Goal: Task Accomplishment & Management: Manage account settings

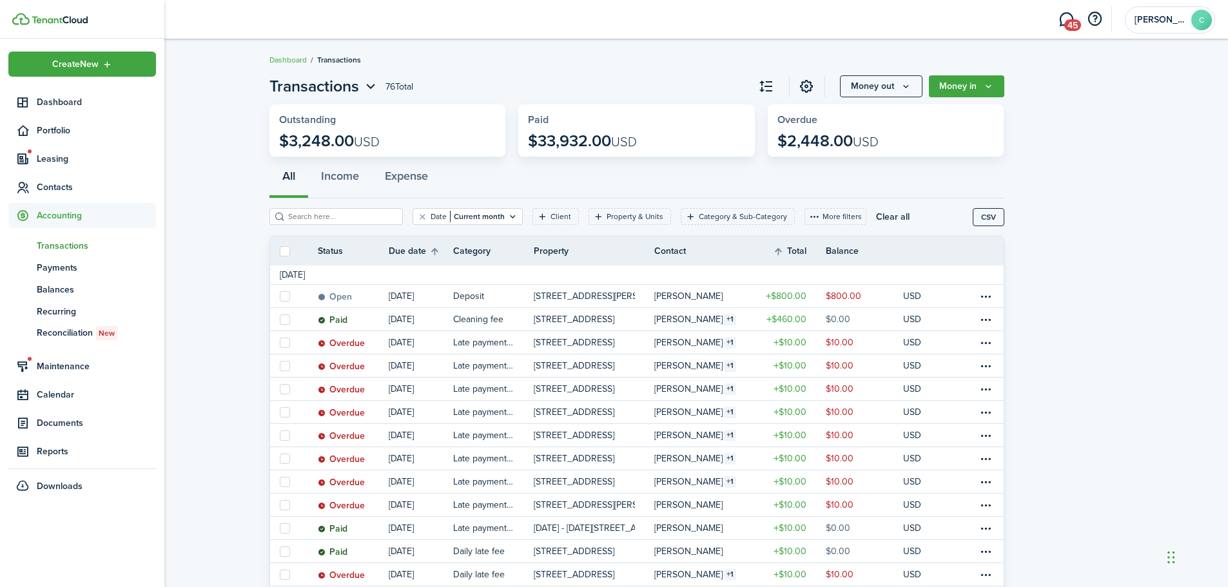
click at [52, 213] on span "Accounting" at bounding box center [96, 216] width 119 height 14
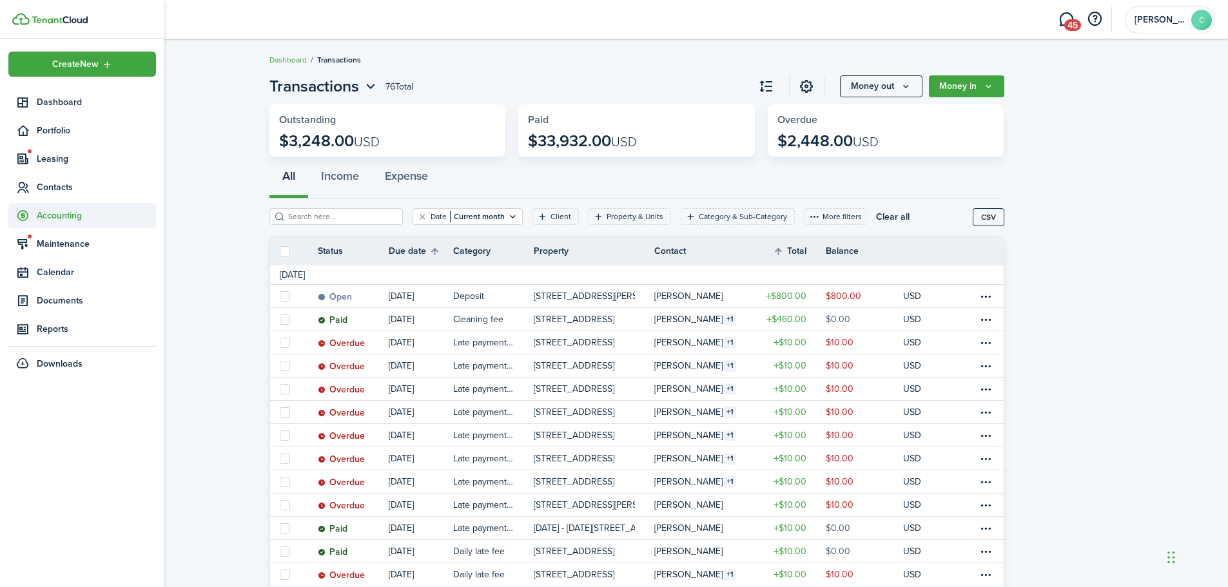
click at [52, 213] on span "Accounting" at bounding box center [96, 216] width 119 height 14
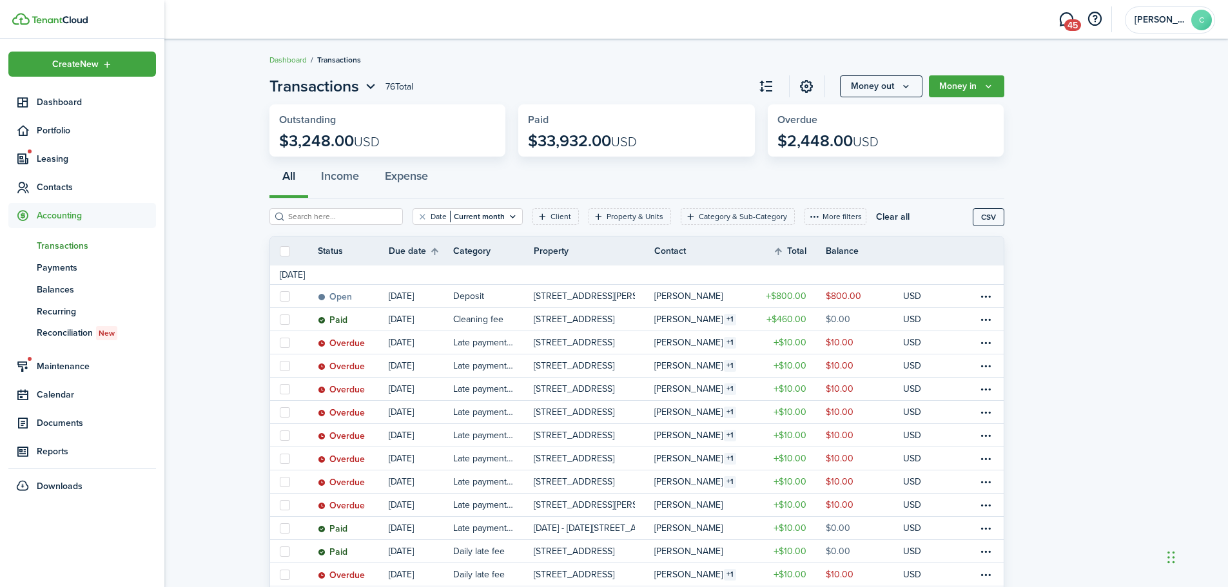
click at [55, 251] on span "Transactions" at bounding box center [96, 246] width 119 height 14
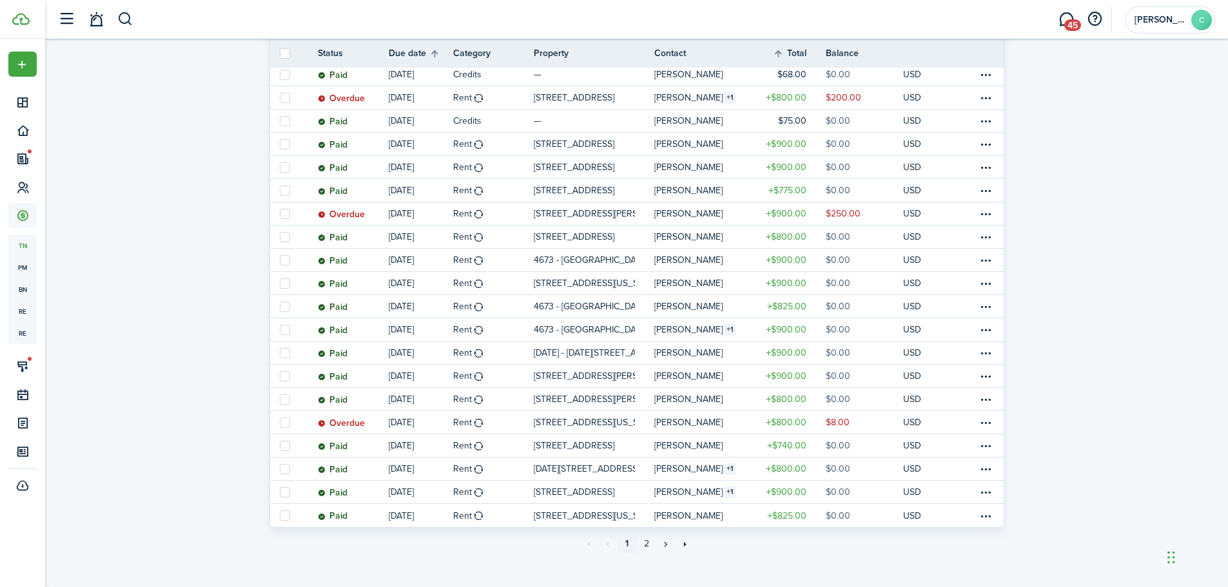
scroll to position [926, 0]
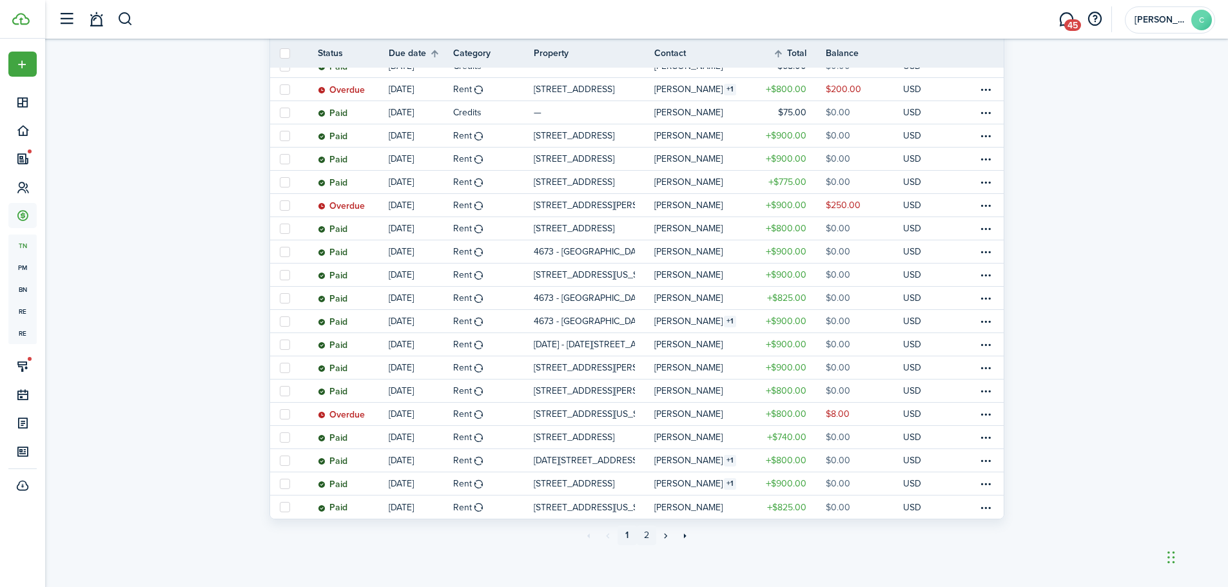
click at [647, 539] on link "2" at bounding box center [646, 535] width 19 height 19
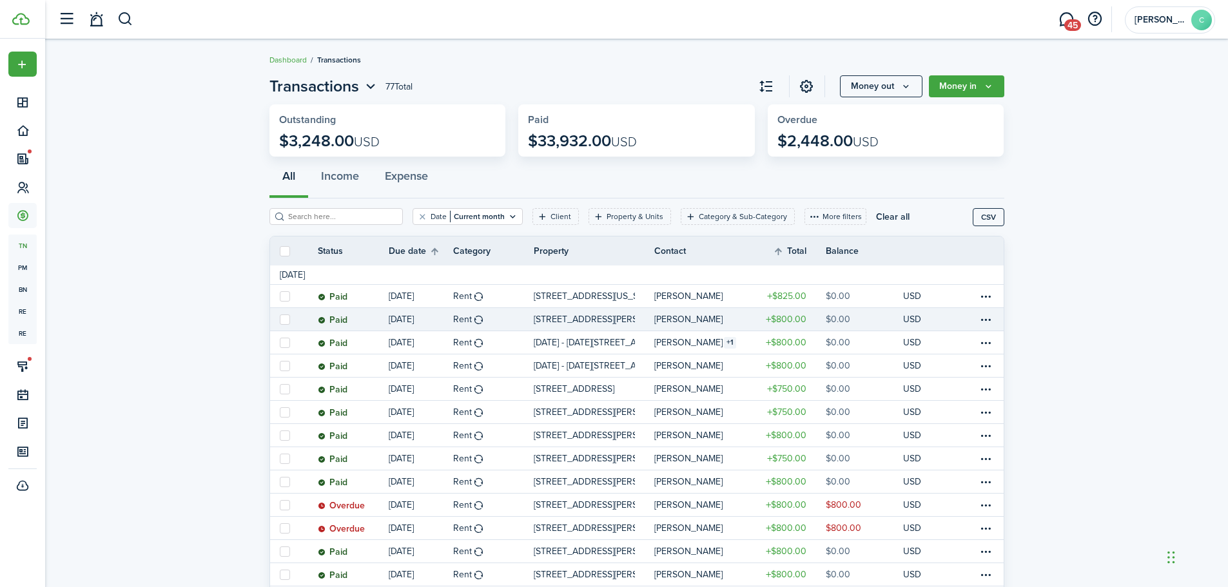
click at [686, 317] on table-profile-info-text "[PERSON_NAME]" at bounding box center [688, 320] width 68 height 10
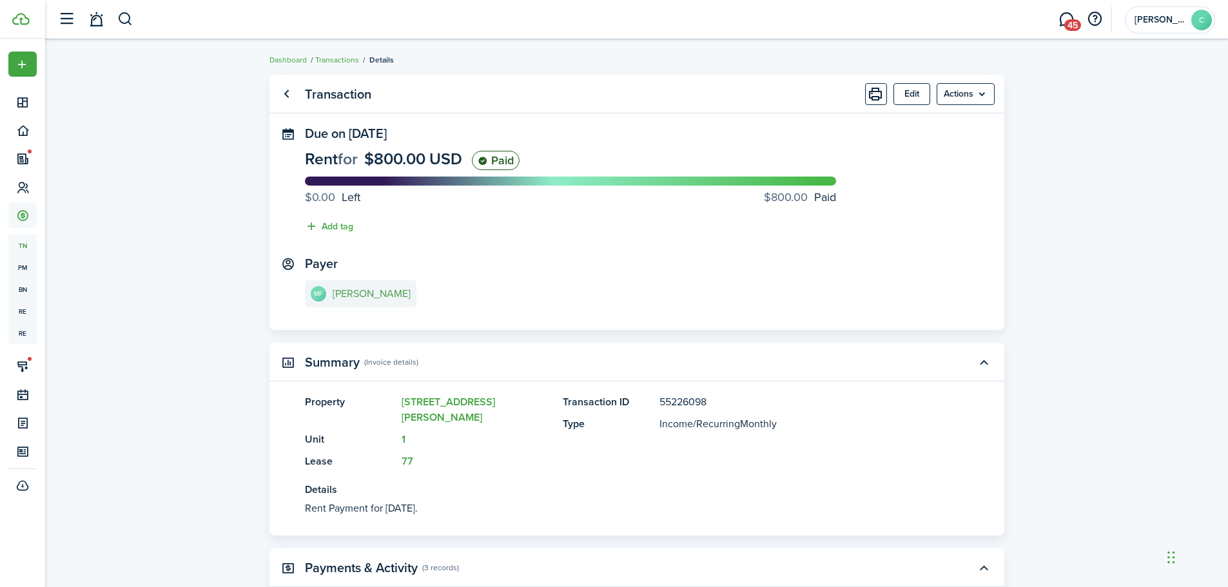
click at [378, 294] on e-details-info-title "[PERSON_NAME]" at bounding box center [372, 294] width 78 height 12
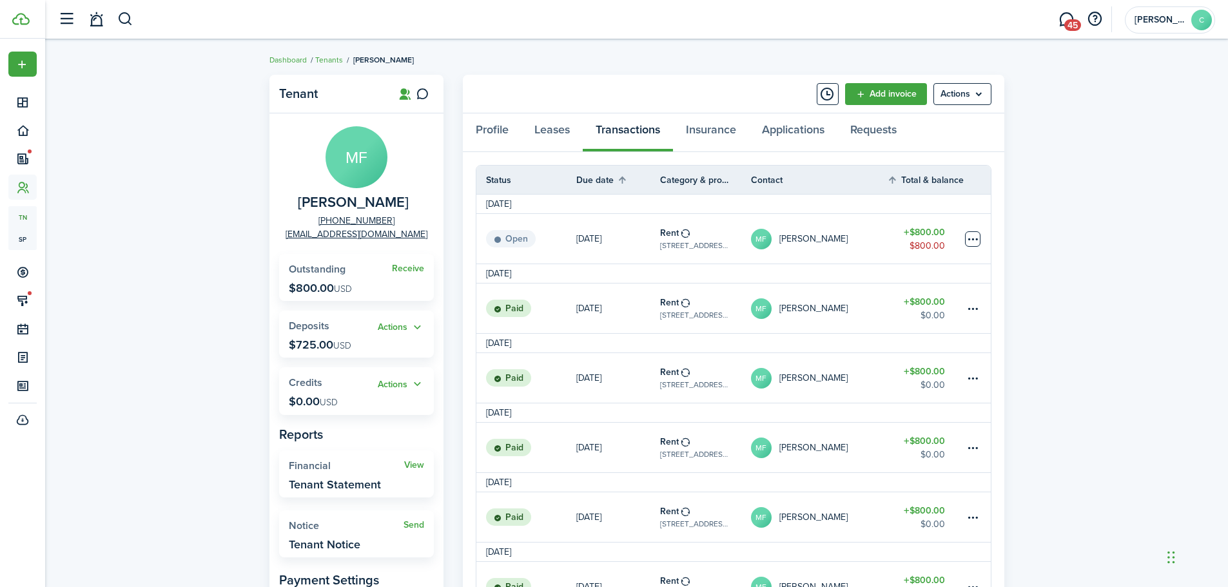
click at [968, 236] on table-menu-btn-icon at bounding box center [972, 238] width 15 height 15
click at [919, 236] on table-amount-title "$800.00" at bounding box center [924, 233] width 41 height 14
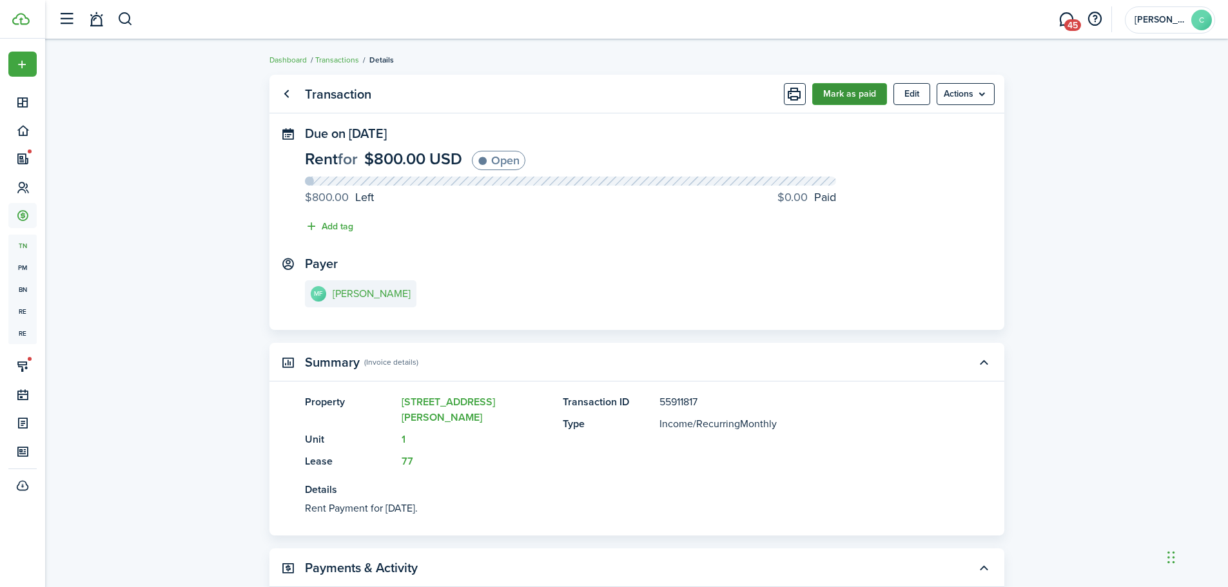
click at [852, 103] on button "Mark as paid" at bounding box center [849, 94] width 75 height 22
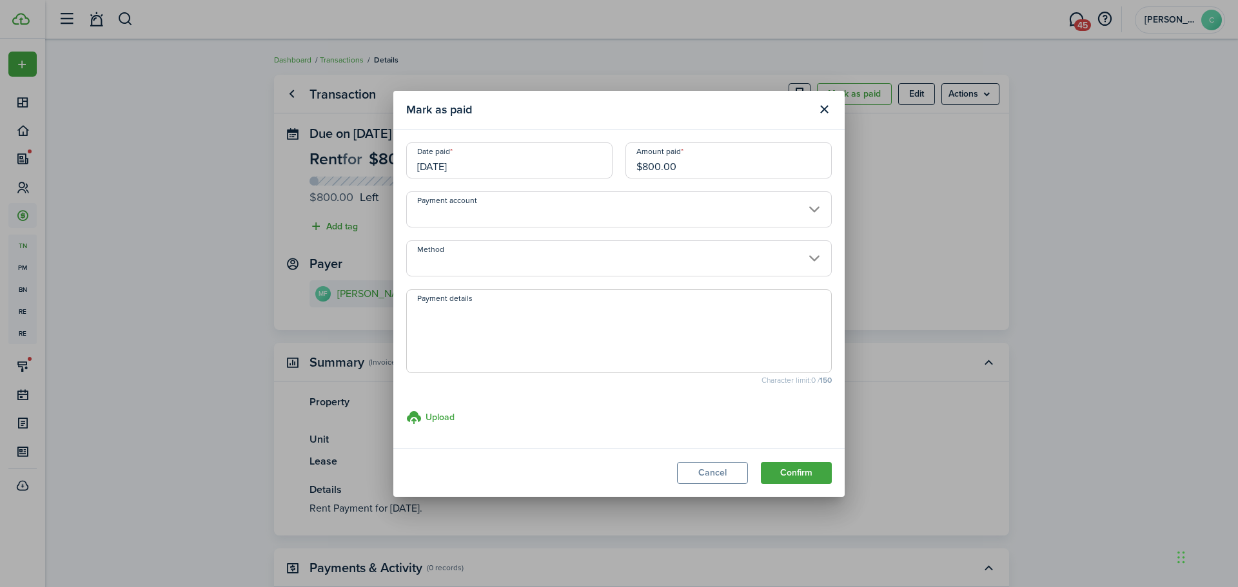
click at [496, 167] on input "[DATE]" at bounding box center [509, 160] width 206 height 36
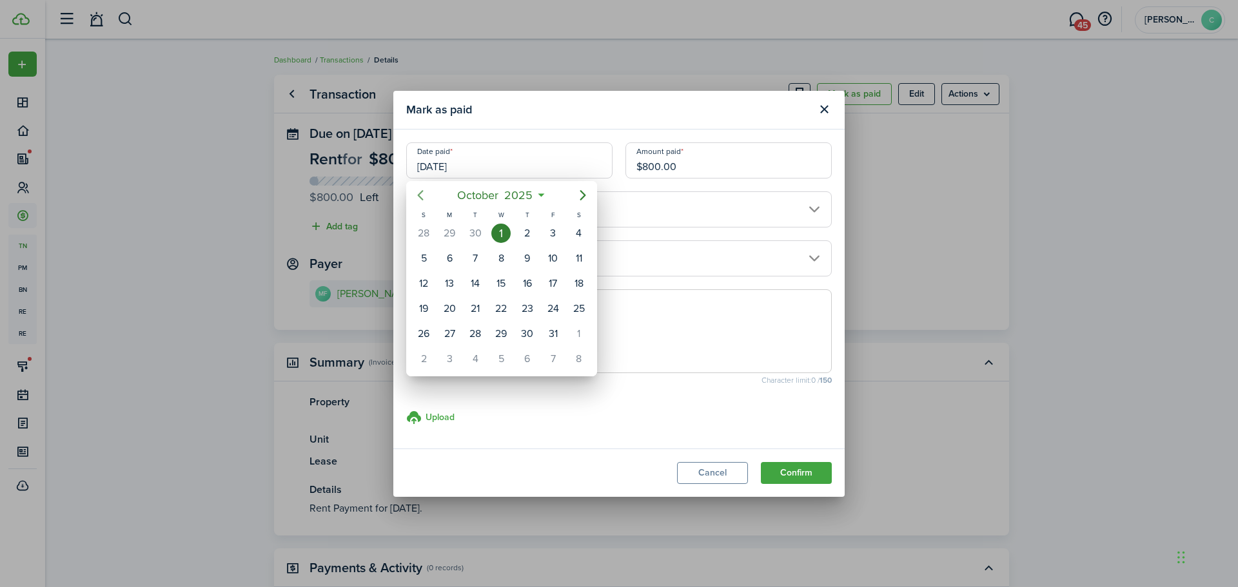
click at [415, 195] on icon "Previous page" at bounding box center [420, 195] width 15 height 15
click at [502, 311] on div "24" at bounding box center [500, 308] width 19 height 19
type input "[DATE]"
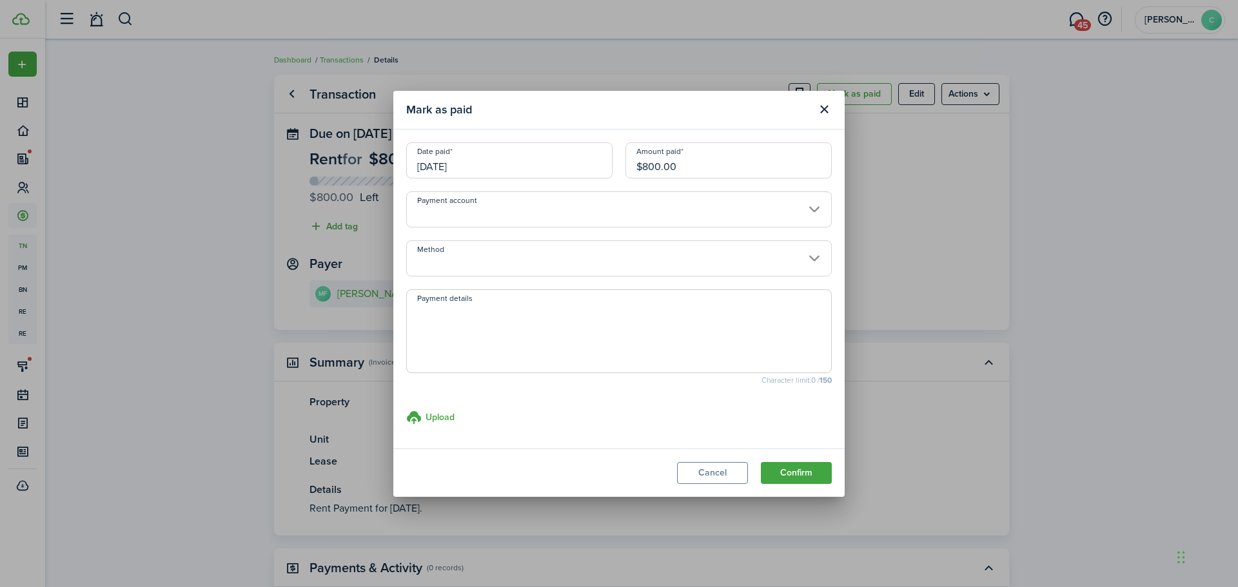
drag, startPoint x: 680, startPoint y: 164, endPoint x: 636, endPoint y: 162, distance: 43.9
click at [636, 162] on input "$800.00" at bounding box center [728, 160] width 206 height 36
click at [426, 261] on input "Method" at bounding box center [618, 258] width 425 height 36
type input "$130.00"
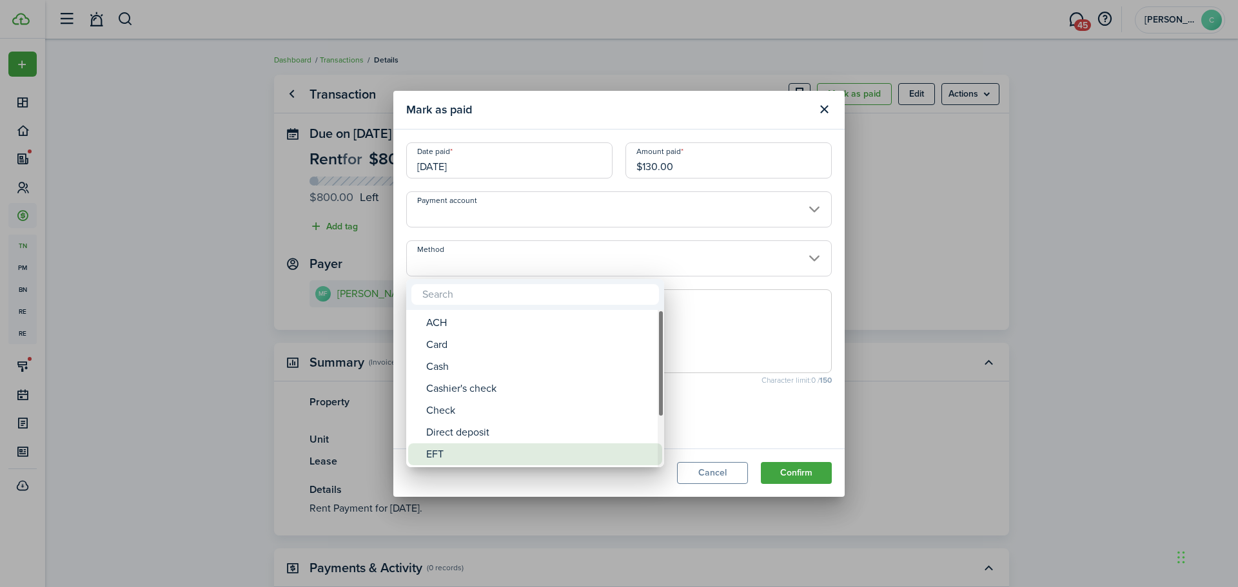
click at [433, 453] on div "EFT" at bounding box center [540, 454] width 228 height 22
type input "EFT"
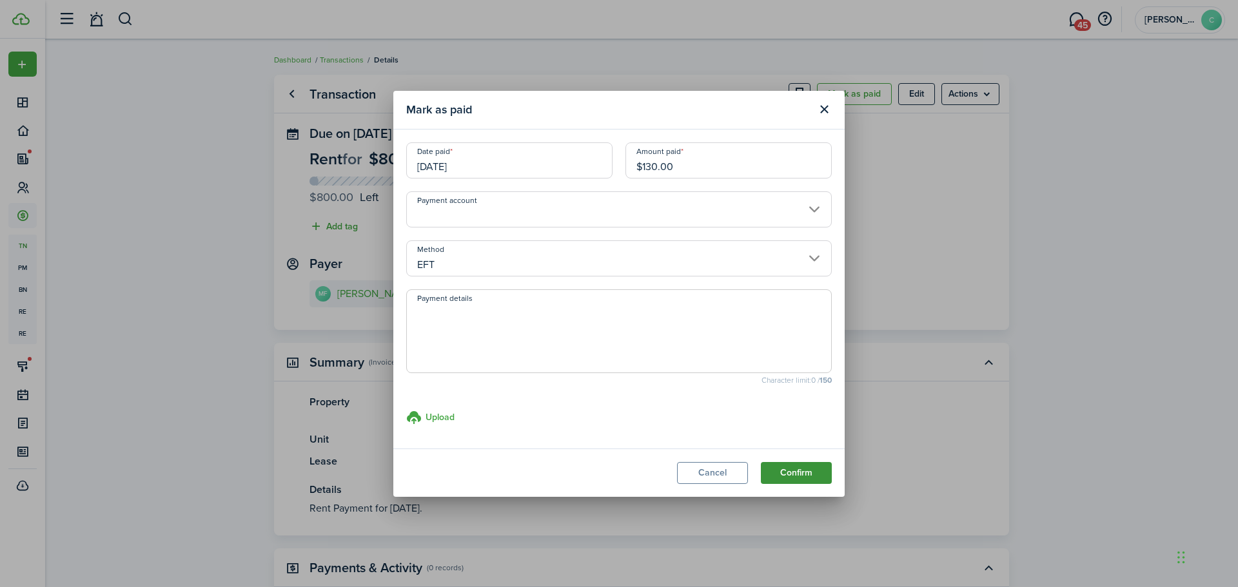
click at [816, 478] on button "Confirm" at bounding box center [796, 473] width 71 height 22
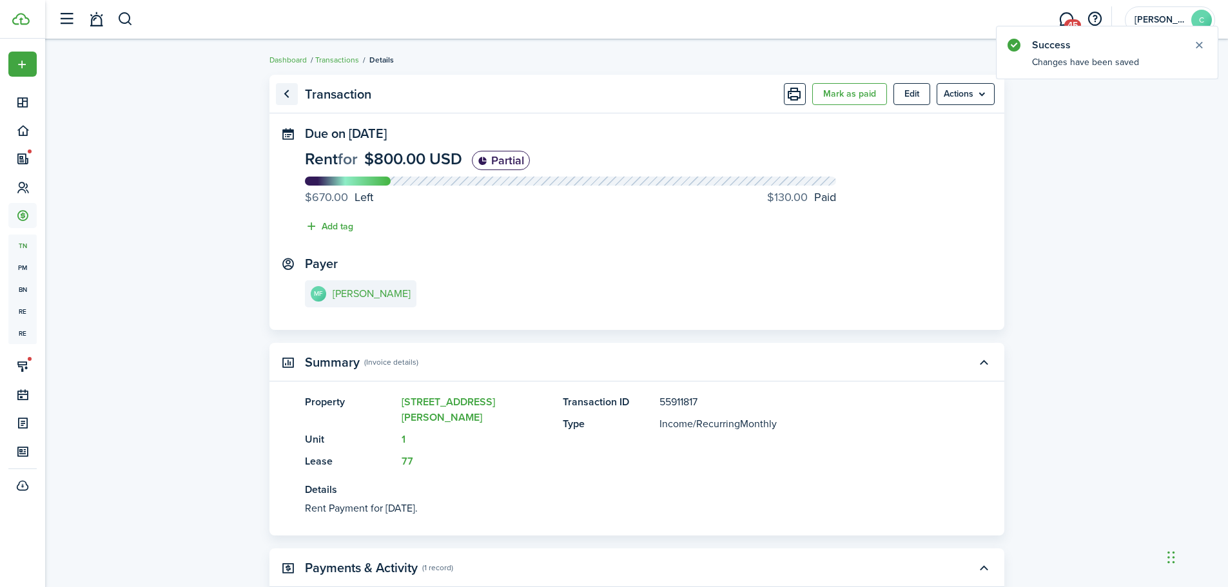
click at [288, 96] on link "Go back" at bounding box center [287, 94] width 22 height 22
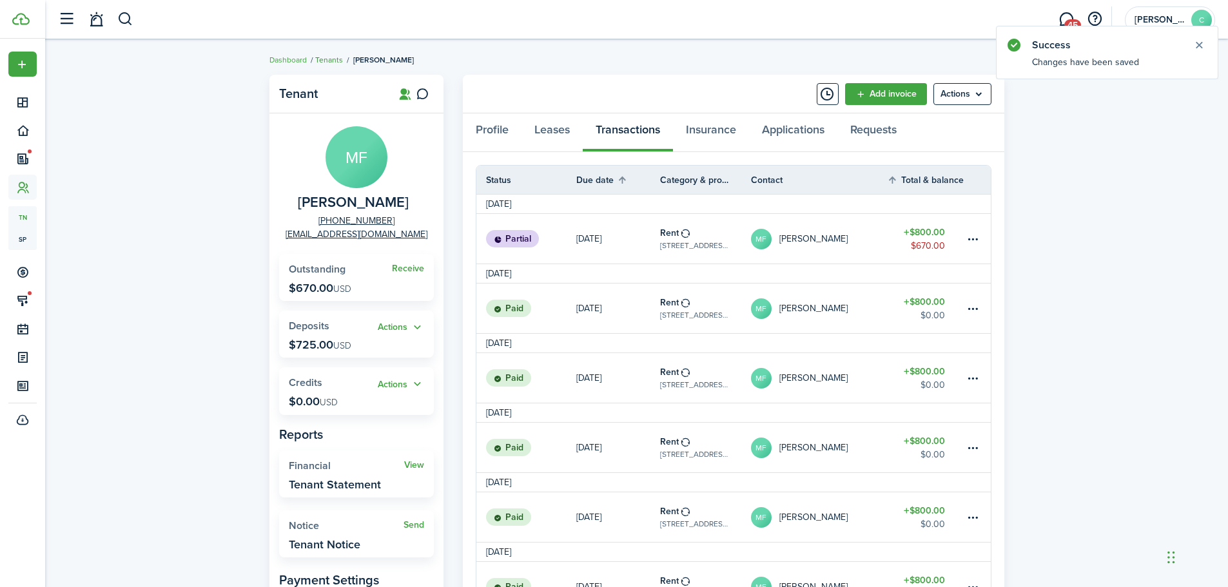
click at [326, 59] on link "Tenants" at bounding box center [329, 60] width 28 height 12
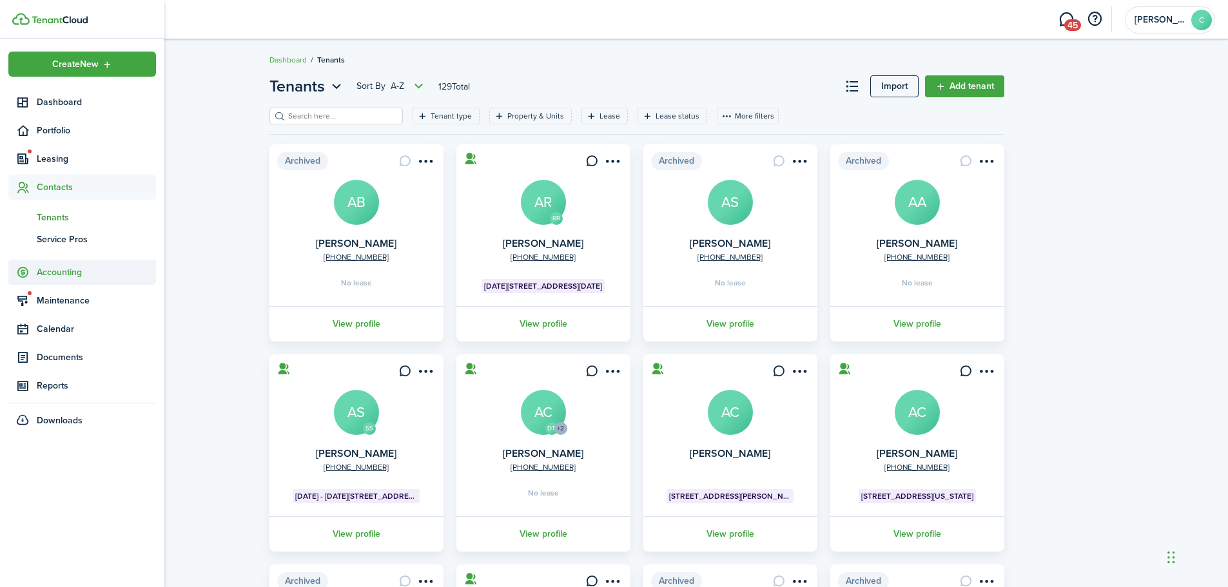
click at [43, 272] on span "Accounting" at bounding box center [96, 273] width 119 height 14
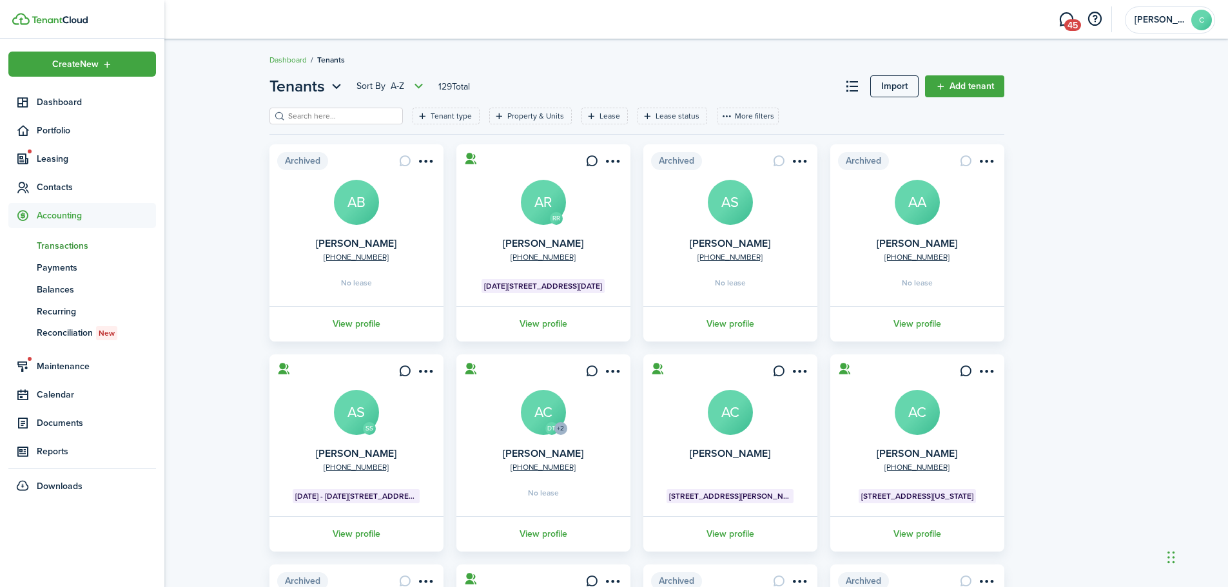
click at [57, 245] on span "Transactions" at bounding box center [96, 246] width 119 height 14
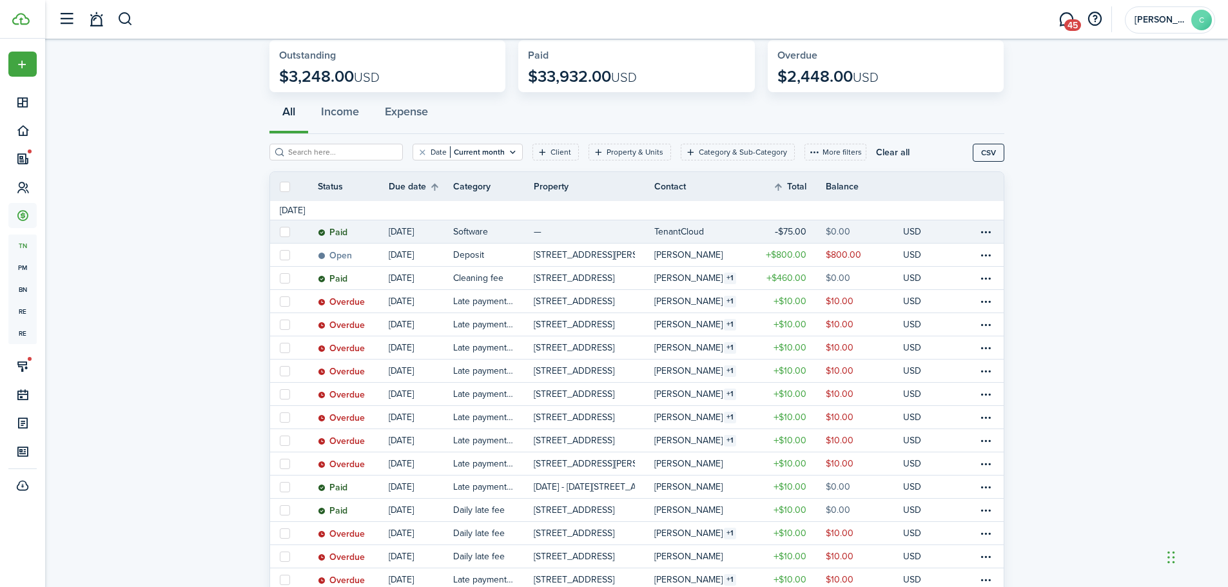
scroll to position [129, 0]
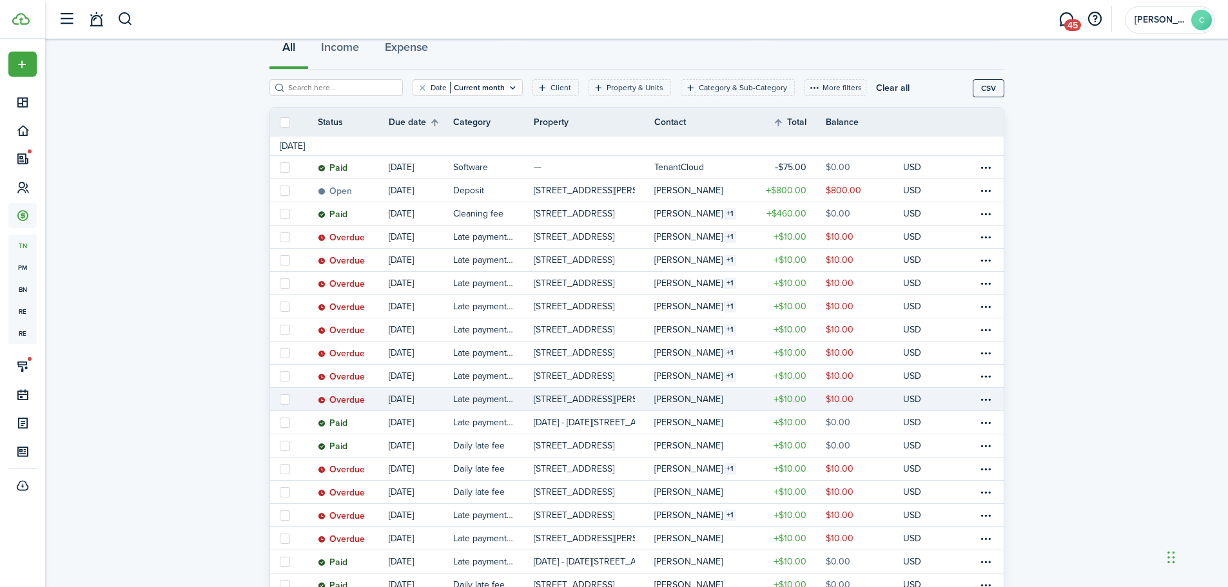
click at [690, 401] on table-profile-info-text "[PERSON_NAME]" at bounding box center [688, 399] width 68 height 10
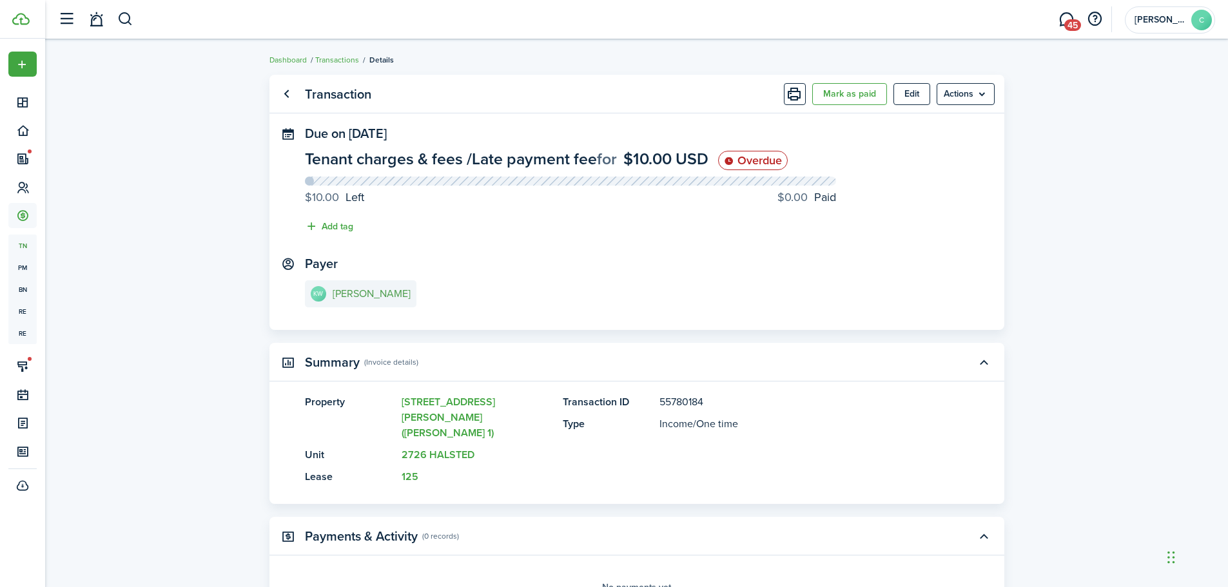
click at [354, 291] on e-details-info-title "[PERSON_NAME]" at bounding box center [372, 294] width 78 height 12
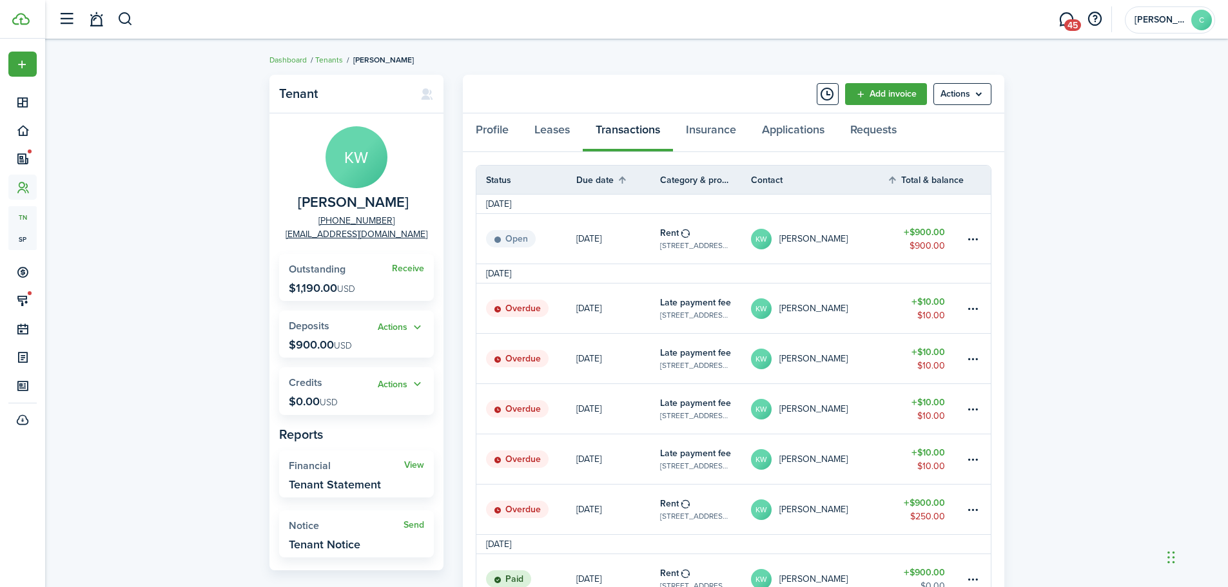
click at [933, 505] on table-amount-title "$900.00" at bounding box center [924, 503] width 41 height 14
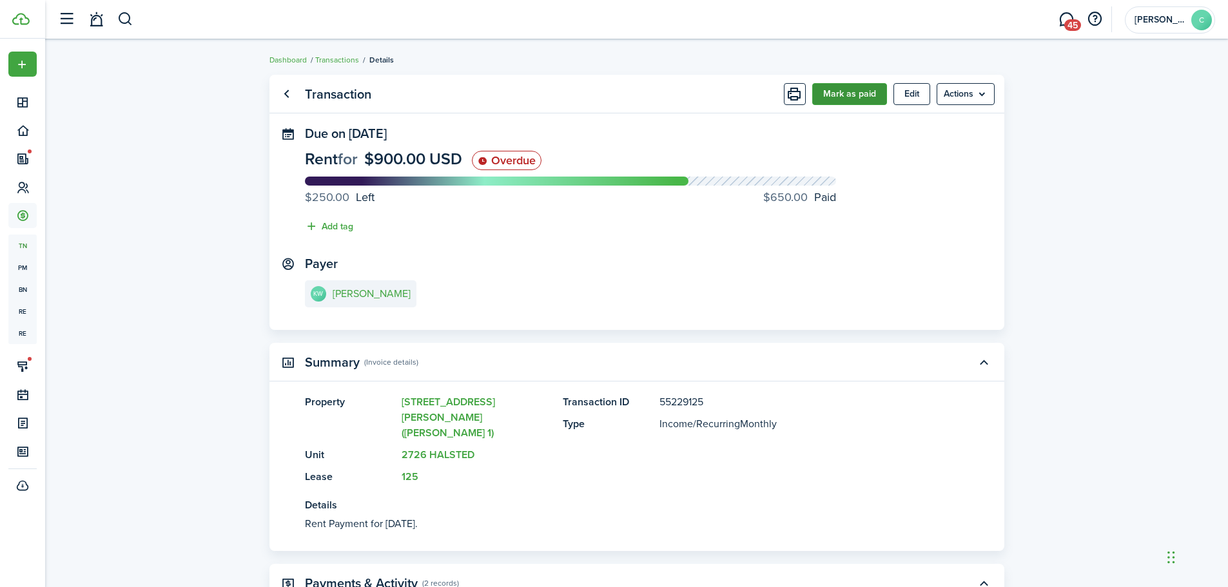
click at [846, 87] on button "Mark as paid" at bounding box center [849, 94] width 75 height 22
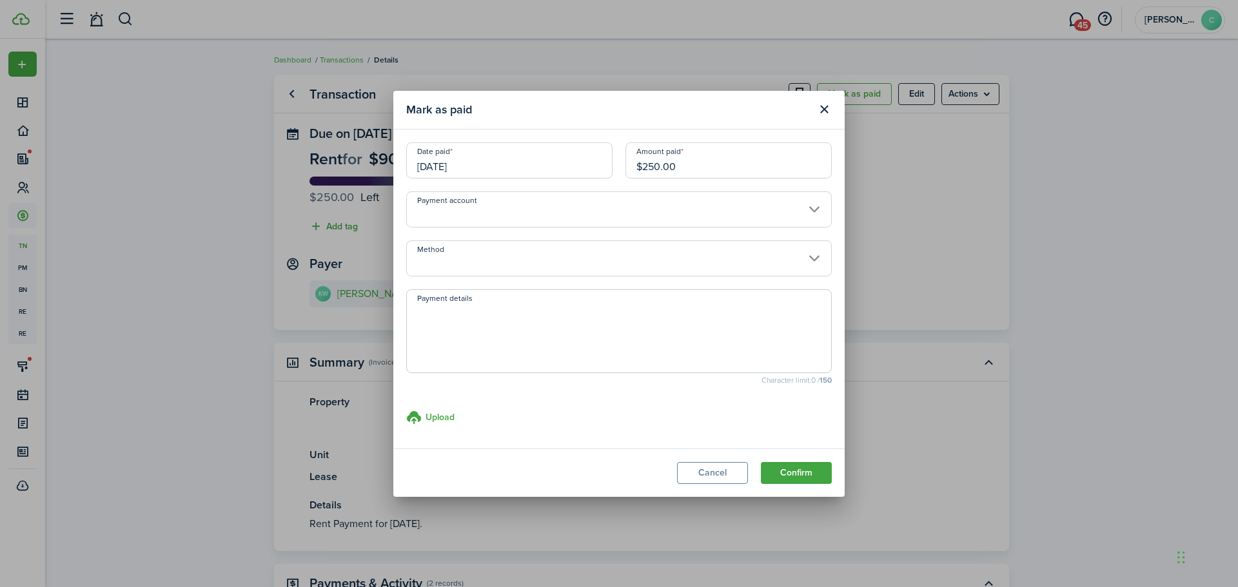
click at [552, 164] on input "[DATE]" at bounding box center [509, 160] width 206 height 36
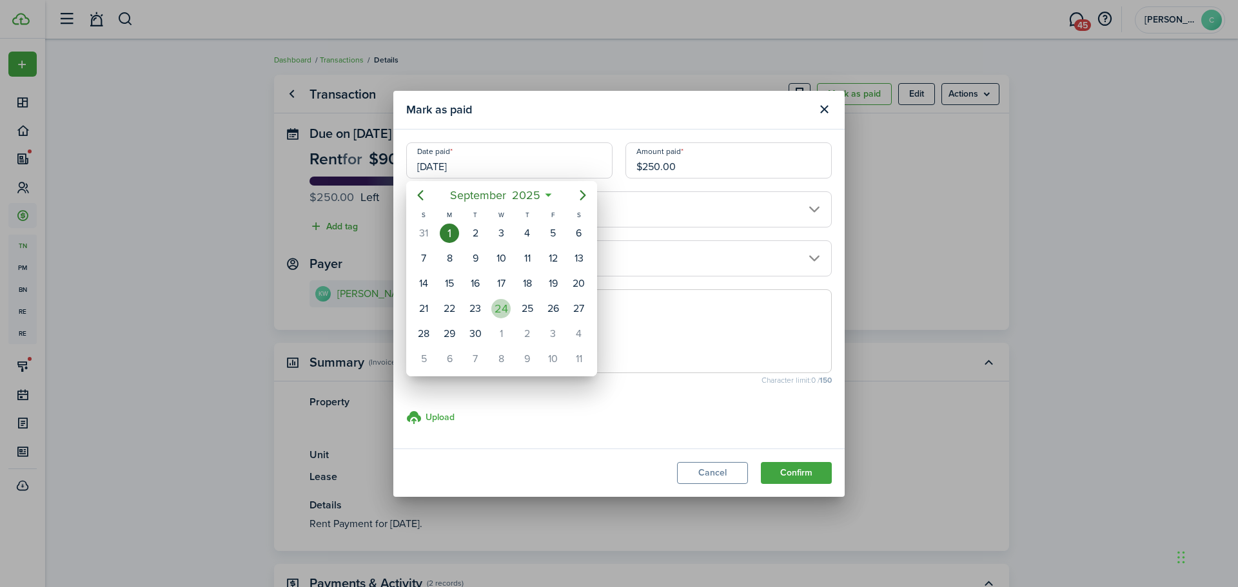
click at [503, 309] on div "24" at bounding box center [500, 308] width 19 height 19
type input "[DATE]"
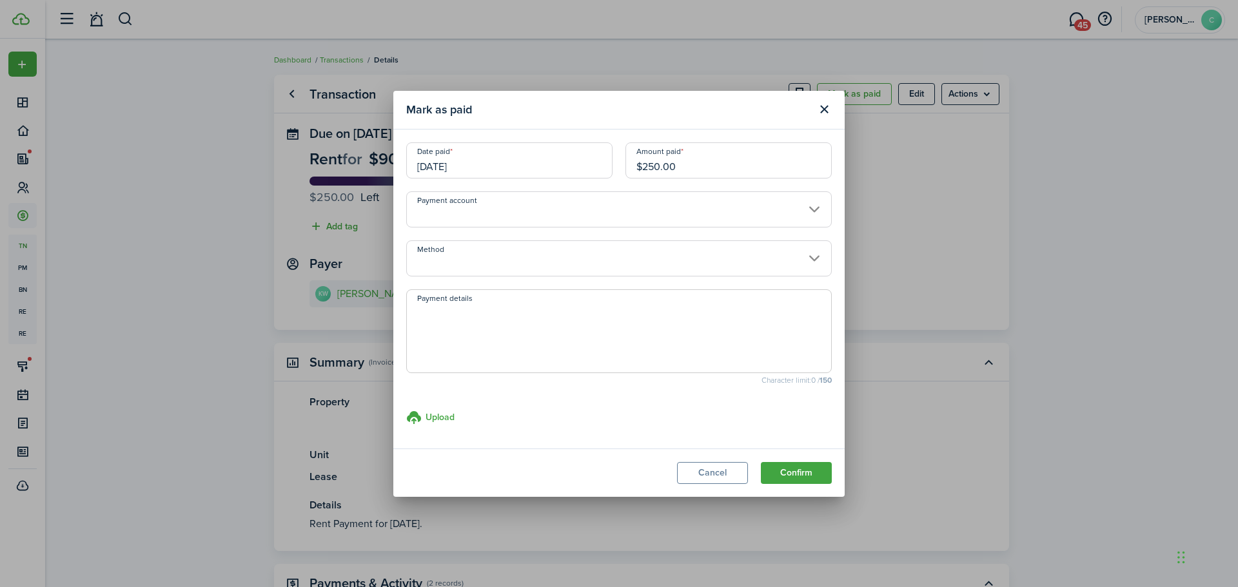
click at [460, 269] on input "Method" at bounding box center [618, 258] width 425 height 36
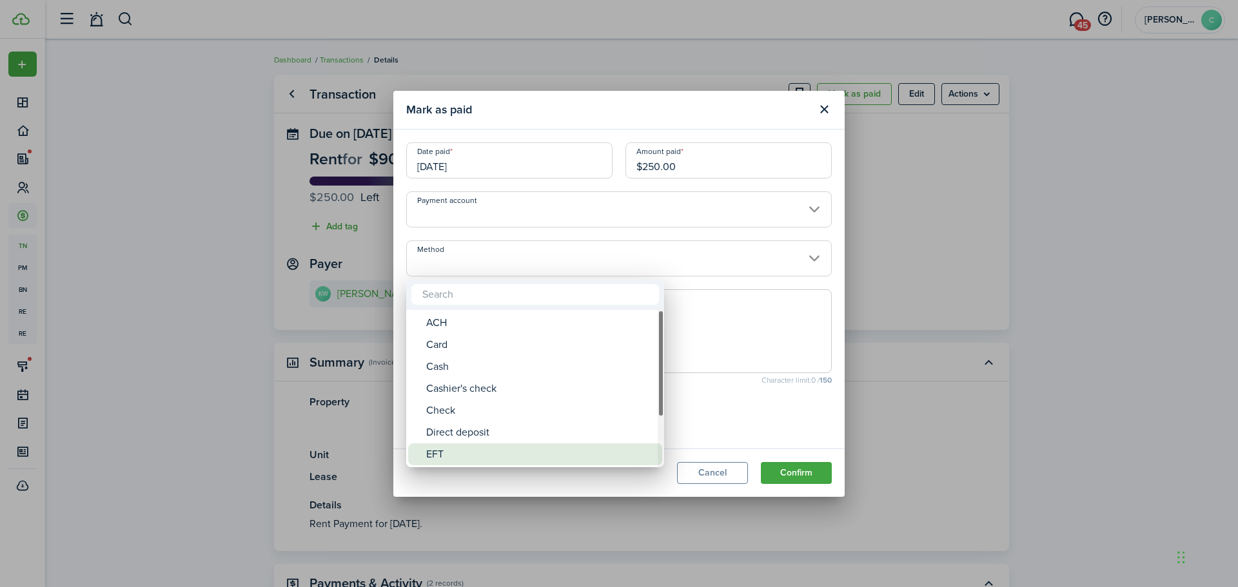
click at [434, 455] on div "EFT" at bounding box center [540, 454] width 228 height 22
type input "EFT"
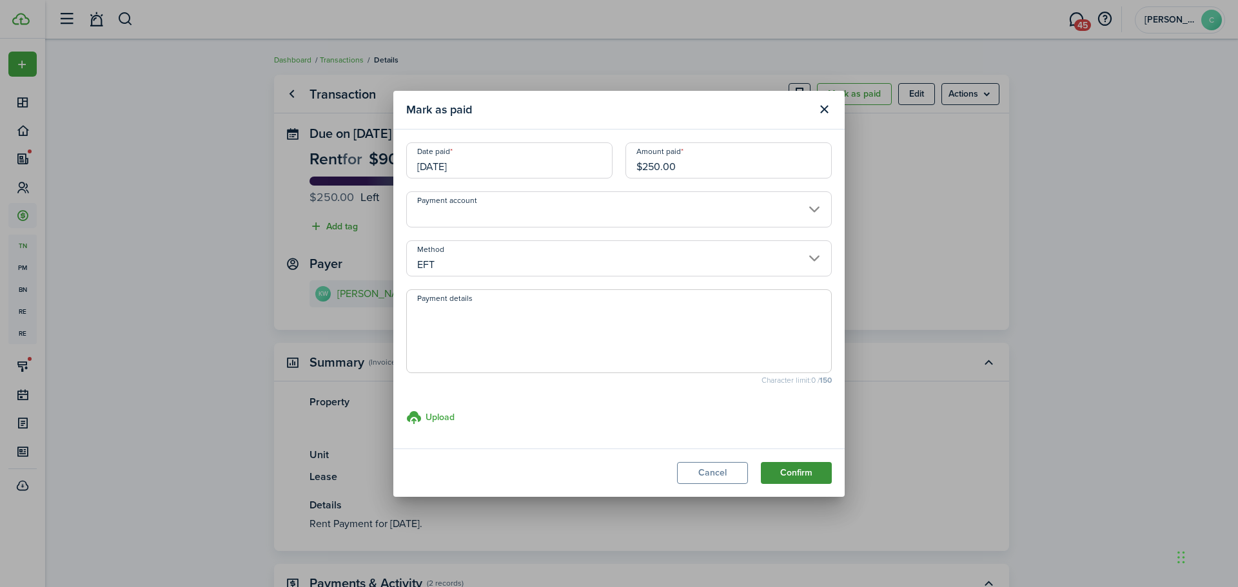
click at [798, 474] on button "Confirm" at bounding box center [796, 473] width 71 height 22
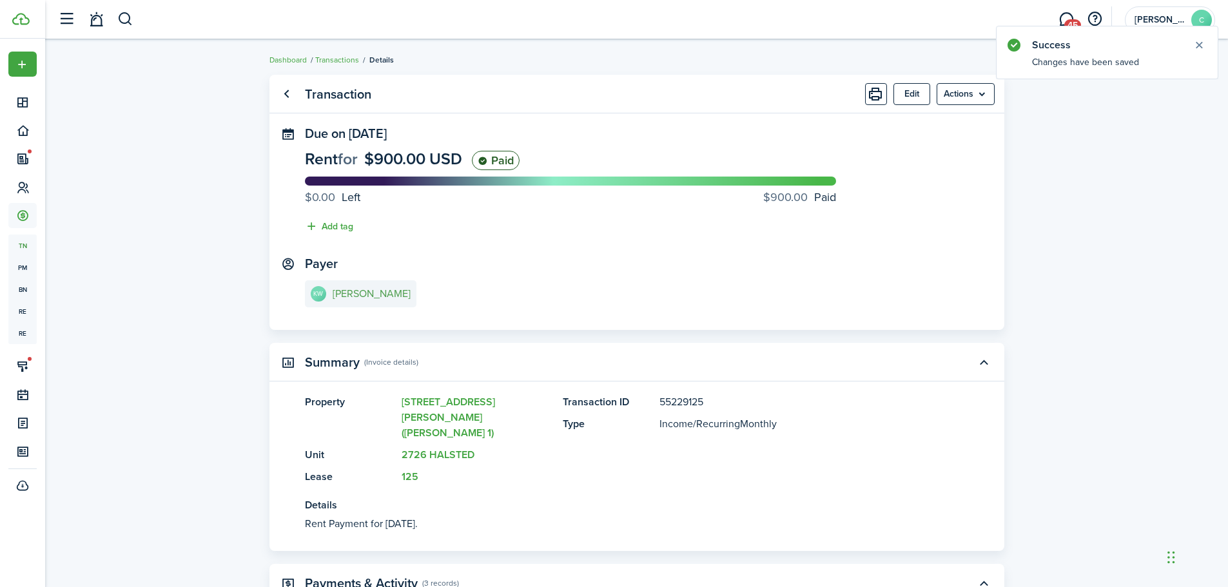
click at [367, 298] on e-details-info-title "[PERSON_NAME]" at bounding box center [372, 294] width 78 height 12
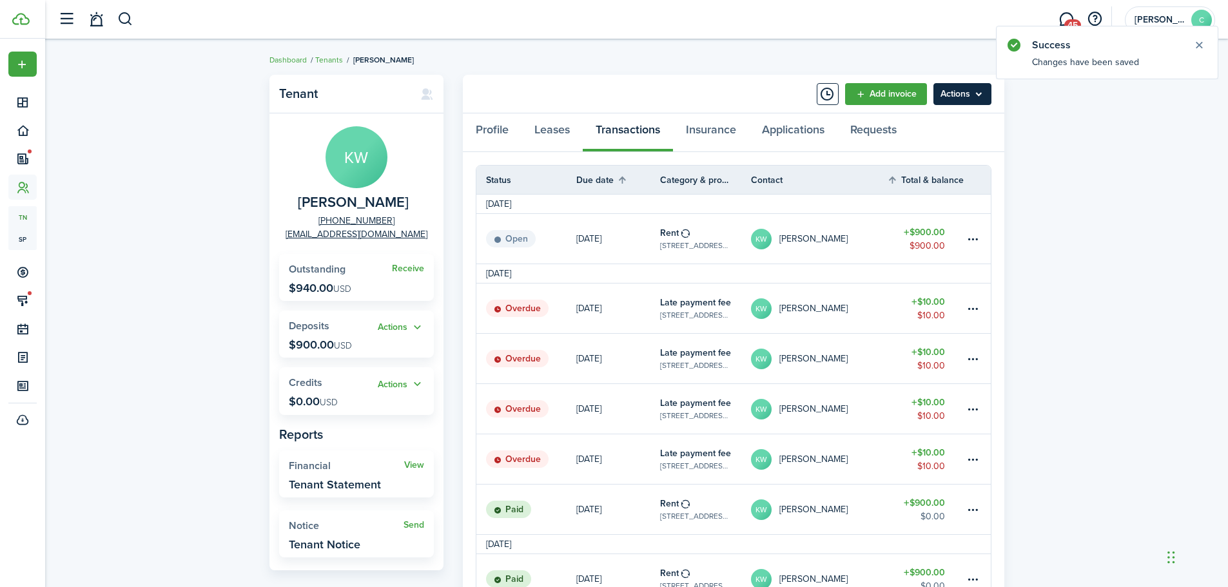
click at [978, 95] on menu-btn "Actions" at bounding box center [962, 94] width 58 height 22
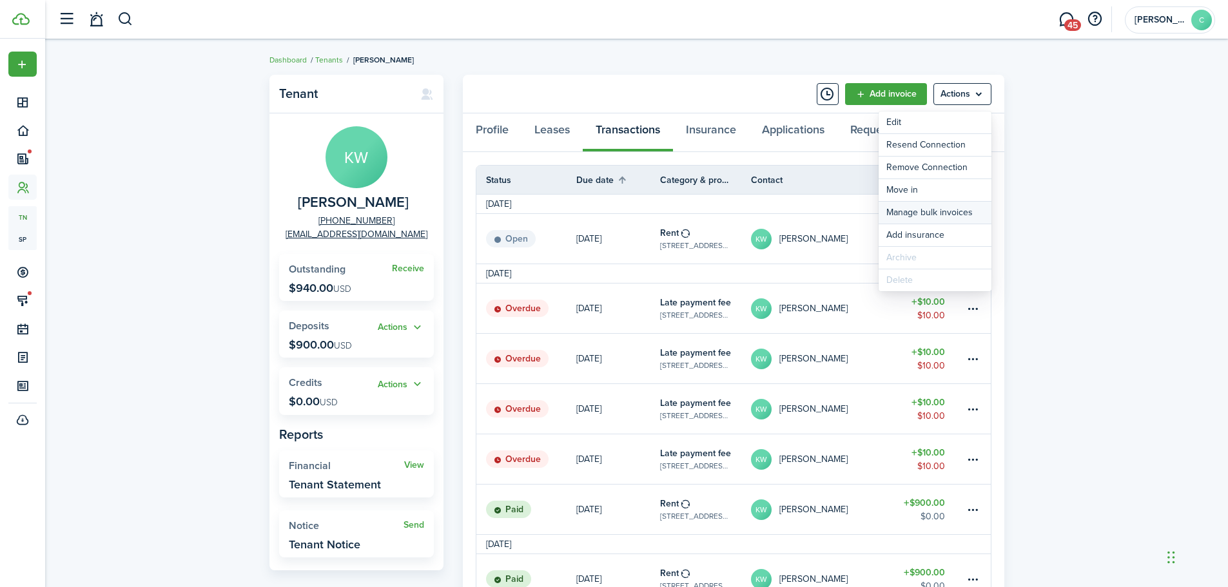
click at [910, 206] on link "Manage bulk invoices" at bounding box center [935, 213] width 113 height 22
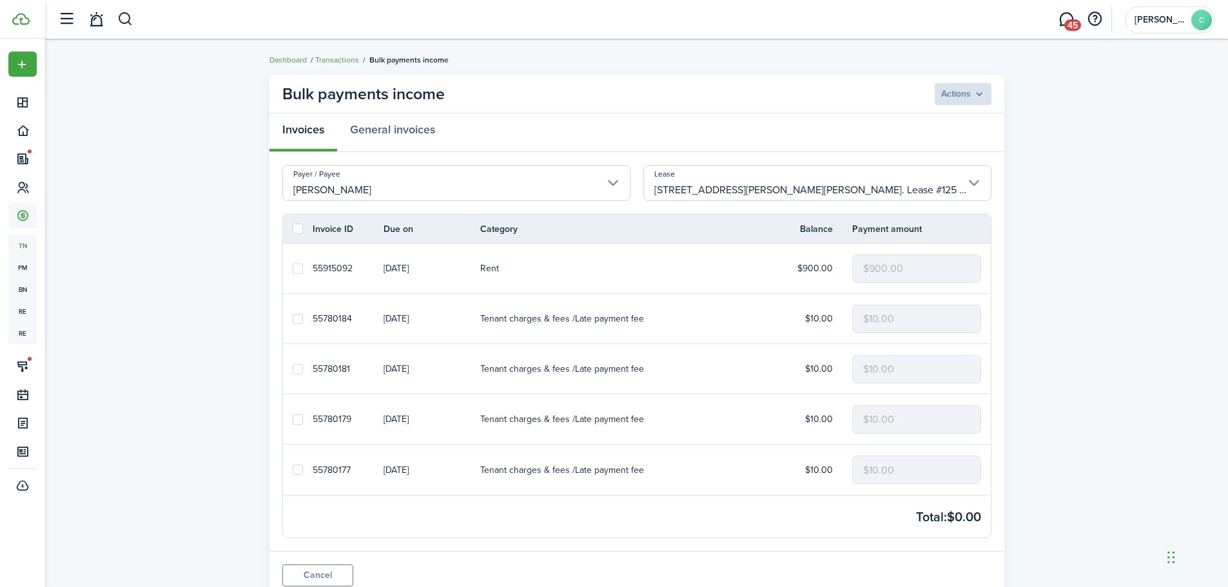
click at [301, 320] on label at bounding box center [298, 319] width 10 height 10
click at [293, 319] on input "checkbox" at bounding box center [292, 318] width 1 height 1
checkbox input "true"
click at [296, 365] on label at bounding box center [298, 369] width 10 height 10
click at [293, 369] on input "checkbox" at bounding box center [292, 369] width 1 height 1
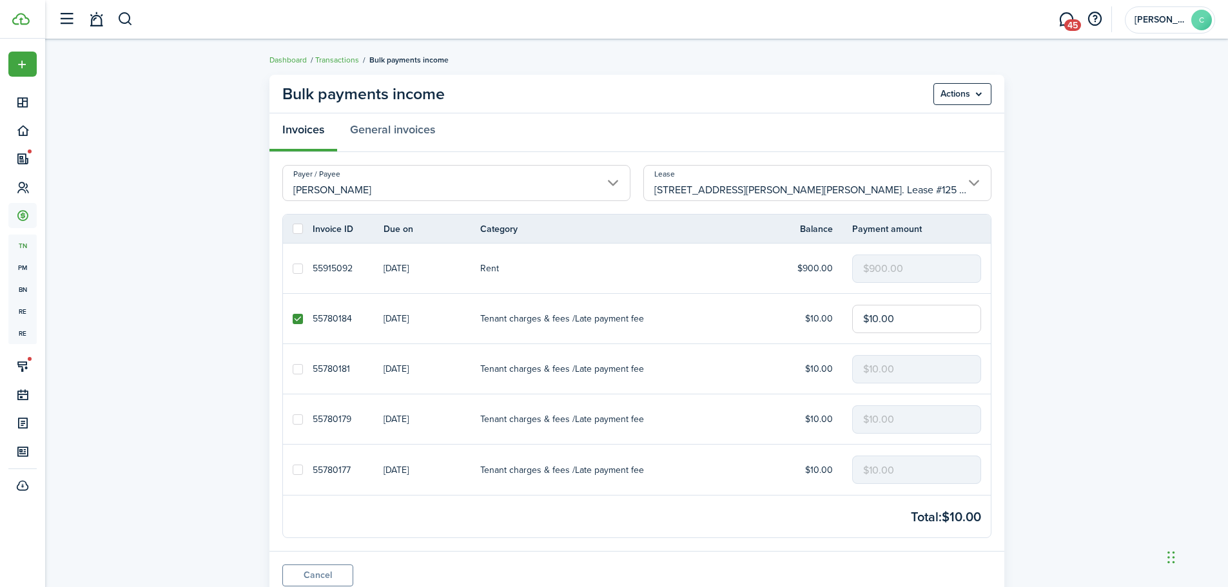
checkbox input "true"
click at [300, 418] on label at bounding box center [298, 419] width 10 height 10
click at [293, 419] on input "checkbox" at bounding box center [292, 419] width 1 height 1
checkbox input "true"
click at [297, 474] on label at bounding box center [298, 470] width 10 height 10
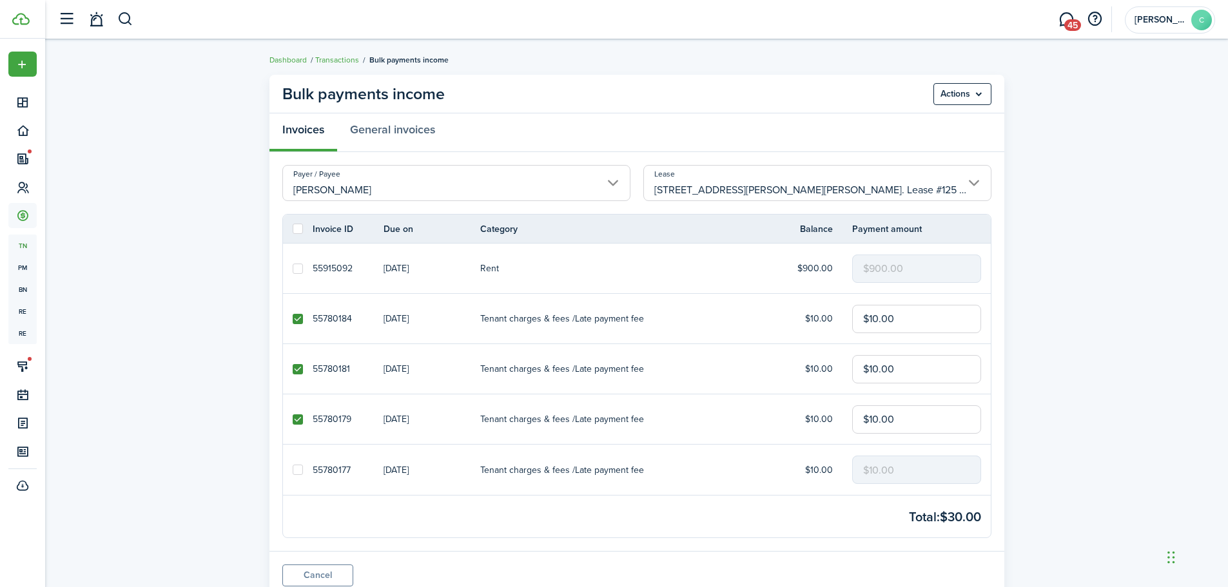
click at [293, 471] on input "checkbox" at bounding box center [292, 470] width 1 height 1
checkbox input "true"
click at [968, 88] on menu-btn "Actions" at bounding box center [962, 94] width 58 height 22
click at [915, 143] on button "Delete" at bounding box center [935, 145] width 113 height 22
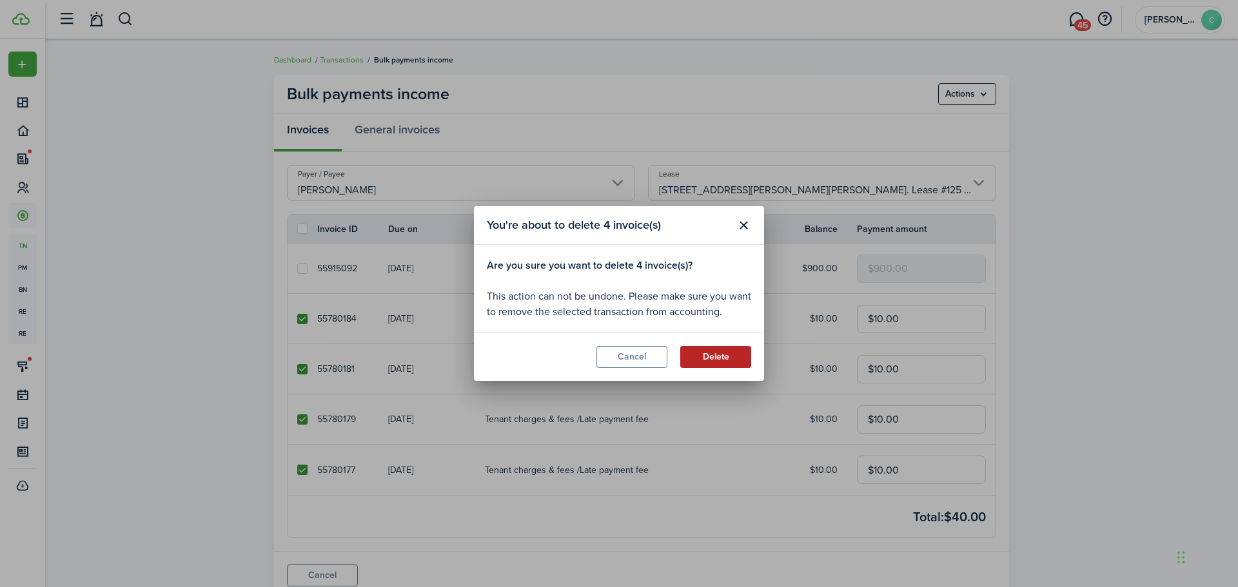
click at [719, 357] on button "Delete" at bounding box center [715, 357] width 71 height 22
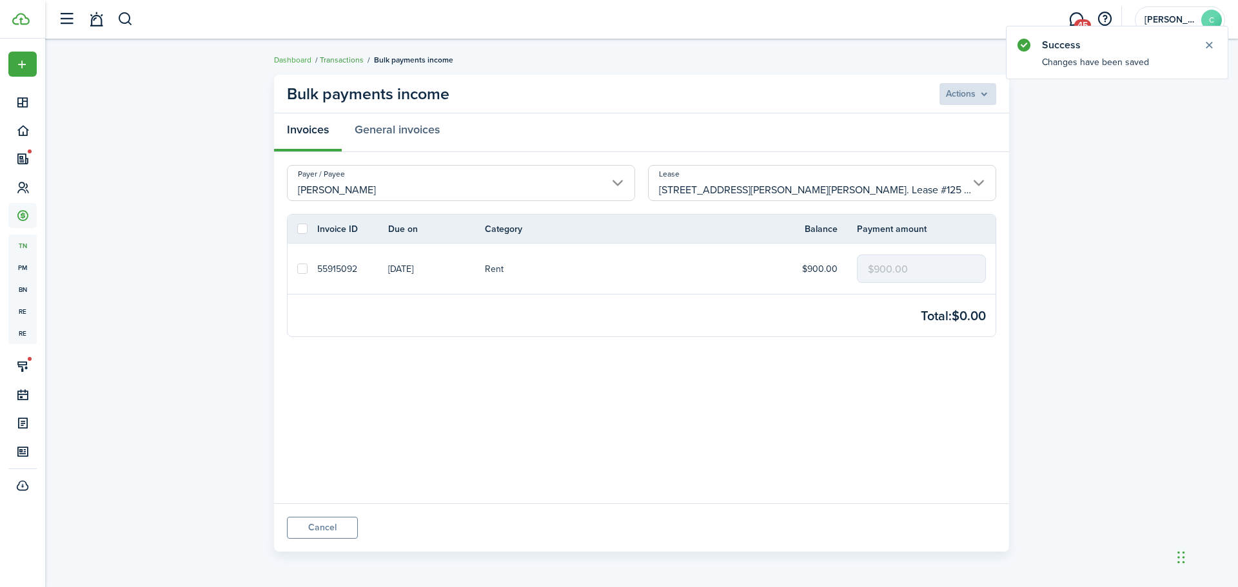
click at [344, 56] on link "Transactions" at bounding box center [342, 60] width 44 height 12
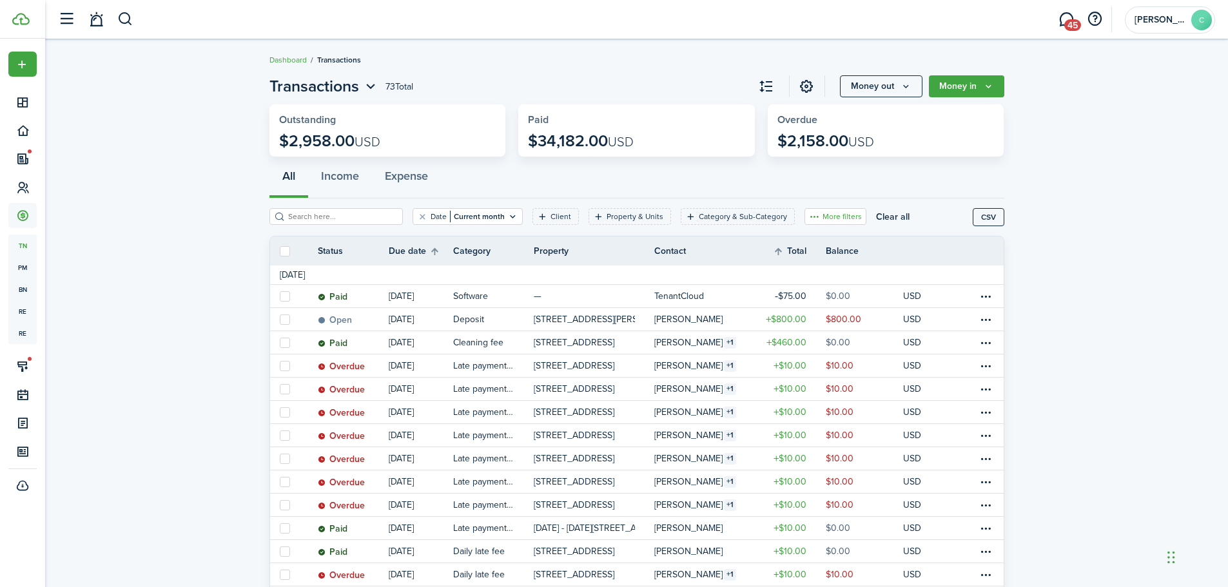
click at [842, 211] on button "More filters" at bounding box center [835, 216] width 62 height 17
click at [829, 258] on button "Transaction status" at bounding box center [816, 264] width 113 height 24
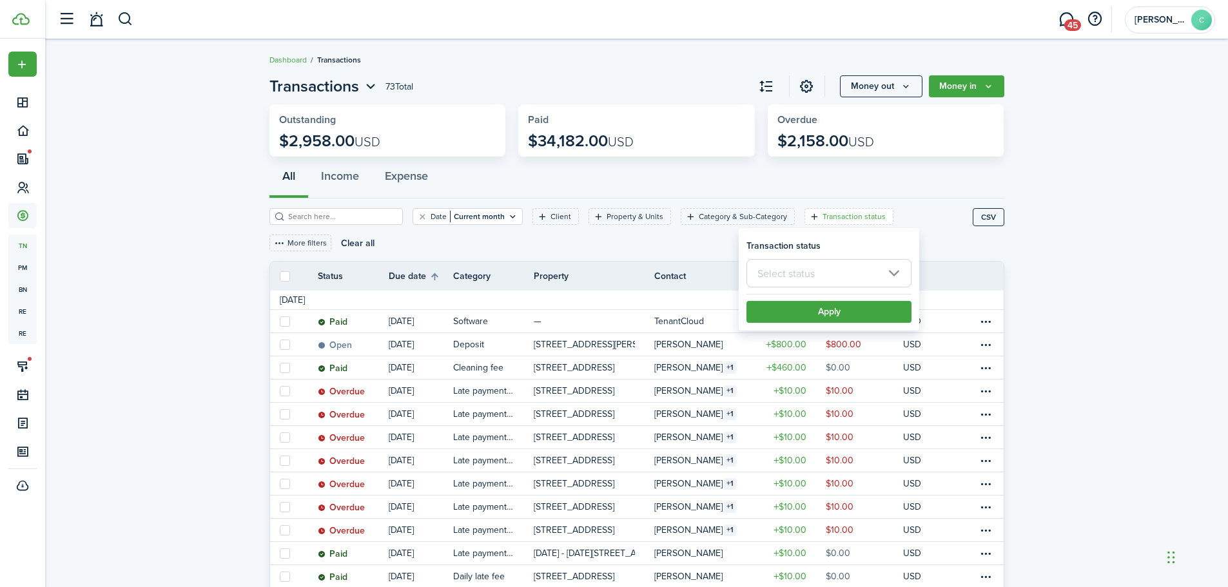
click at [802, 267] on input "text" at bounding box center [828, 273] width 165 height 28
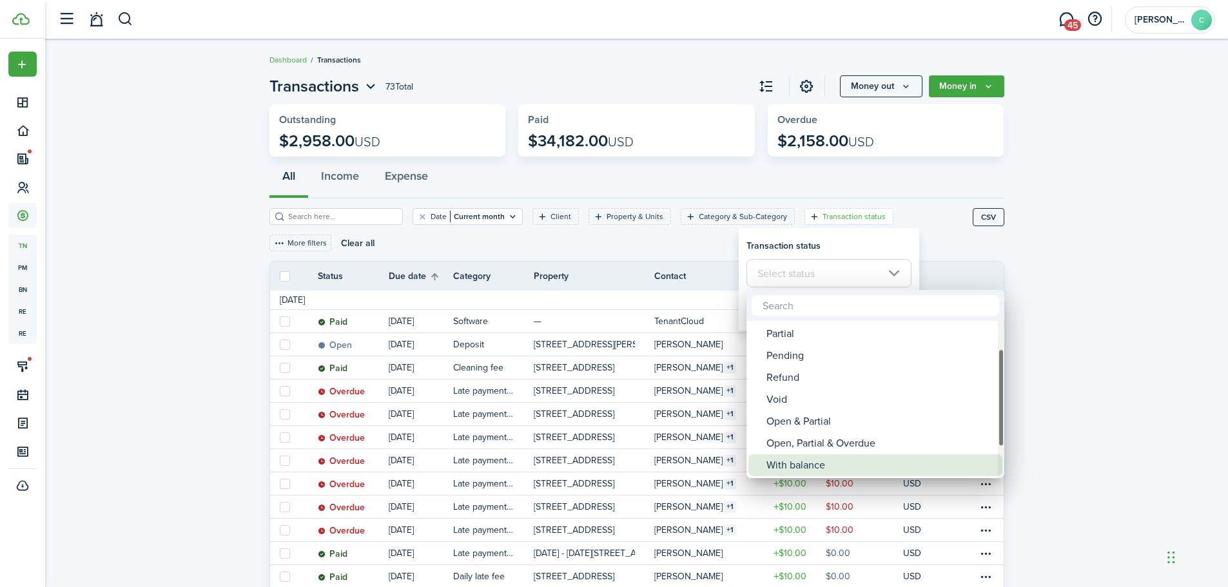
click at [784, 463] on div "With balance" at bounding box center [880, 465] width 228 height 22
type input "With balance"
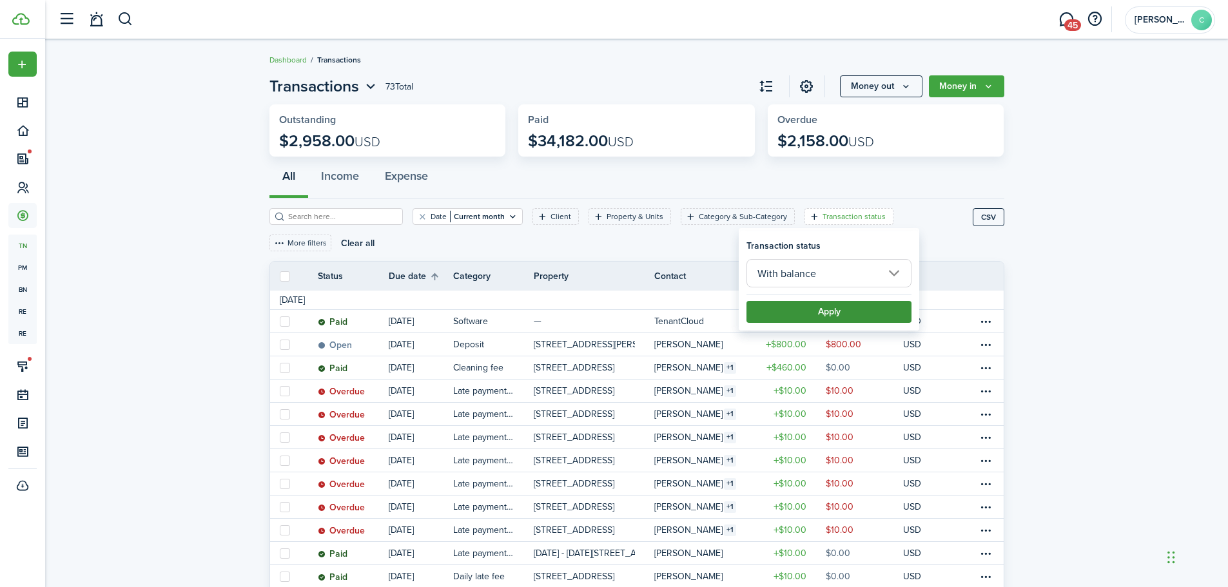
click at [828, 311] on button "Apply" at bounding box center [828, 312] width 165 height 22
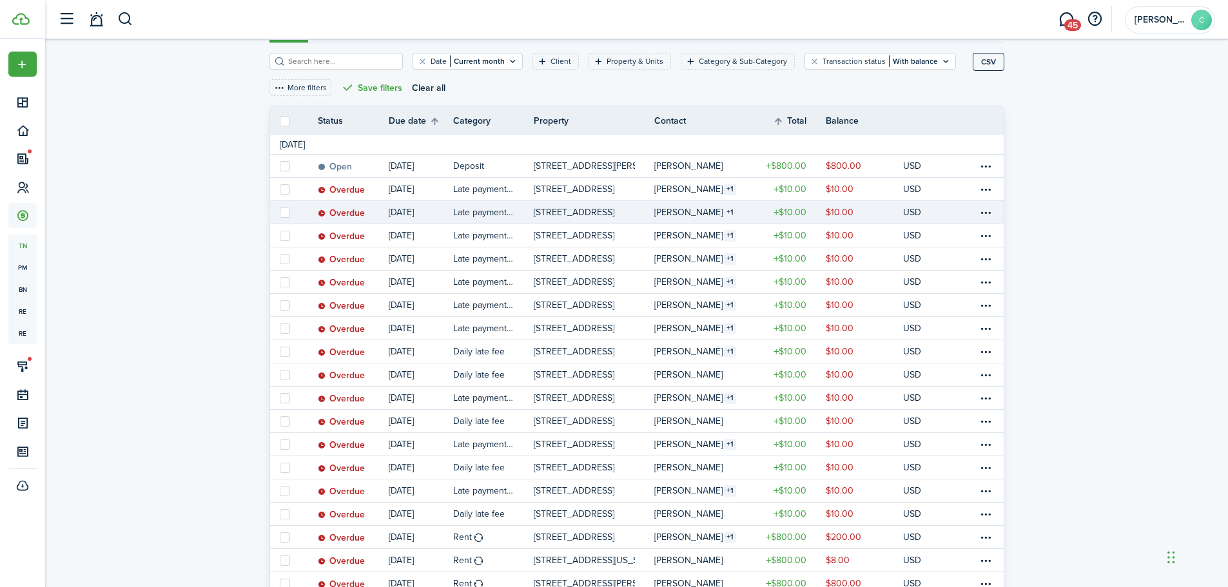
scroll to position [253, 0]
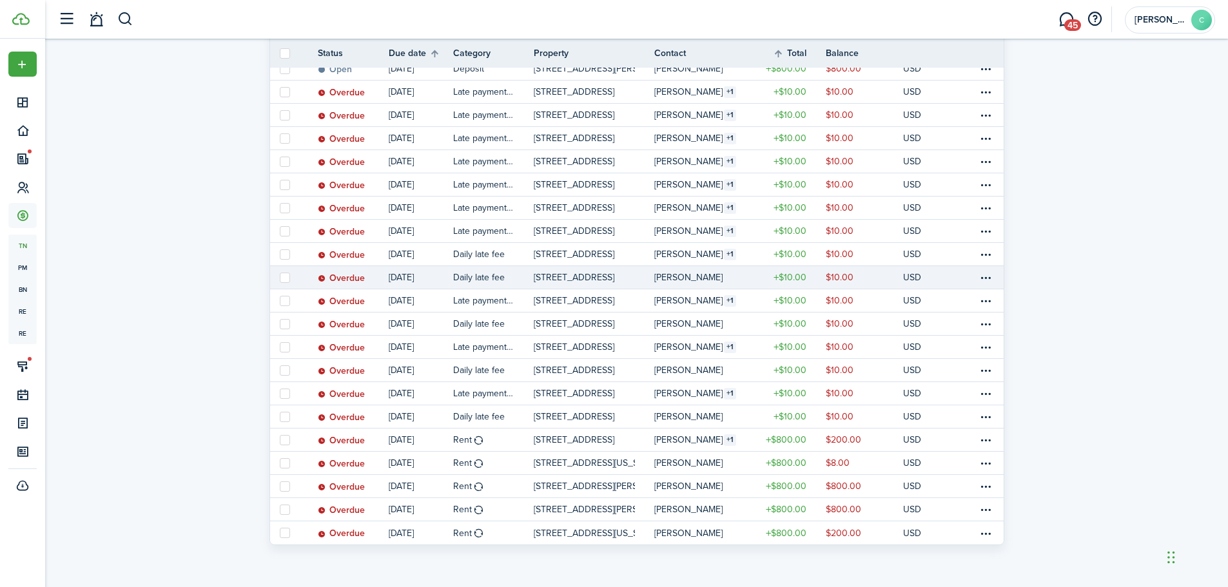
click at [701, 283] on link "[PERSON_NAME]" at bounding box center [701, 277] width 94 height 23
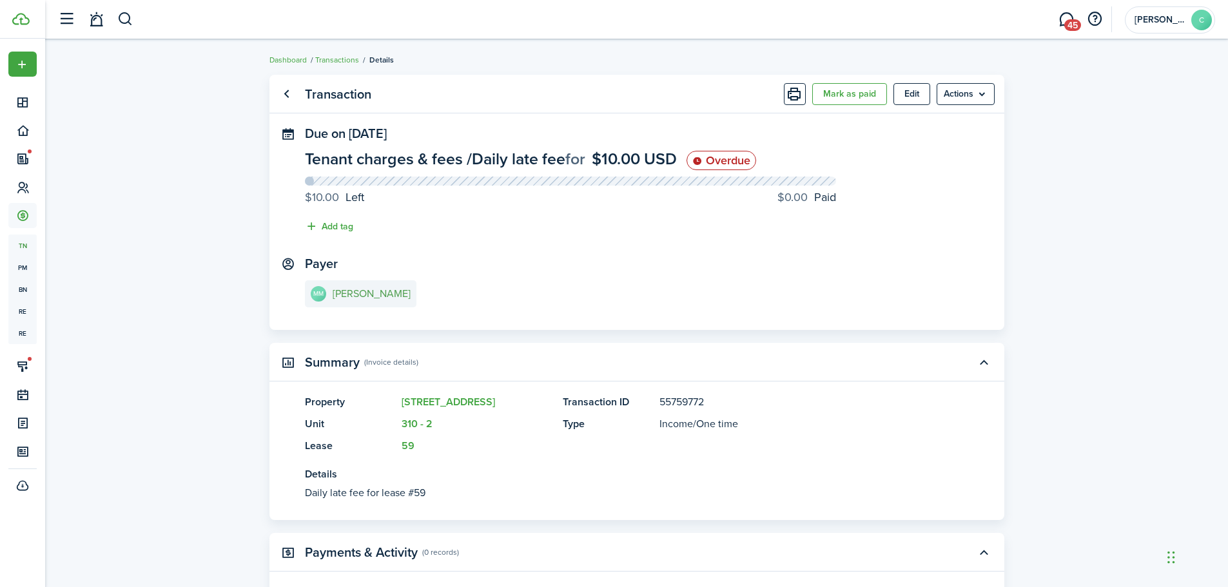
click at [372, 292] on e-details-info-title "[PERSON_NAME]" at bounding box center [372, 294] width 78 height 12
